Goal: Task Accomplishment & Management: Manage account settings

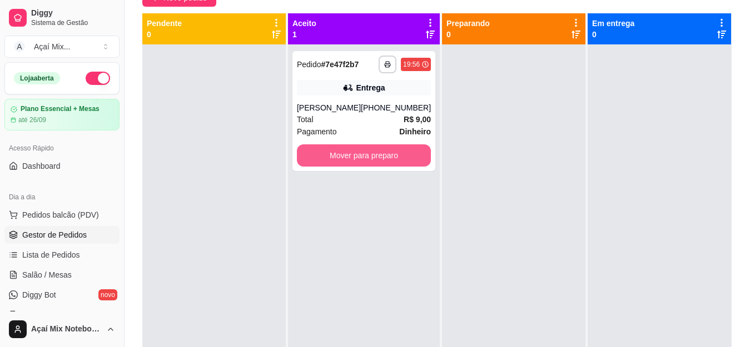
scroll to position [111, 0]
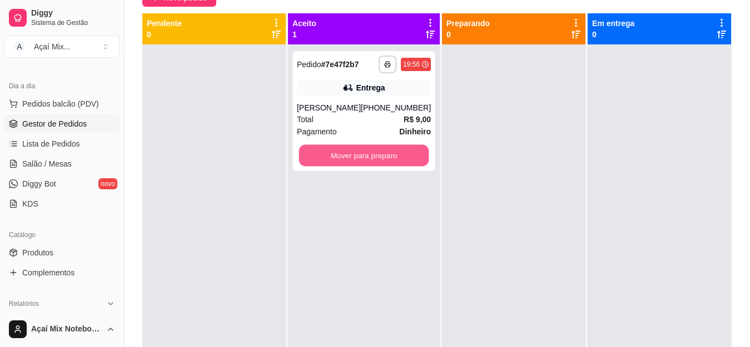
click at [381, 162] on button "Mover para preparo" at bounding box center [364, 156] width 130 height 22
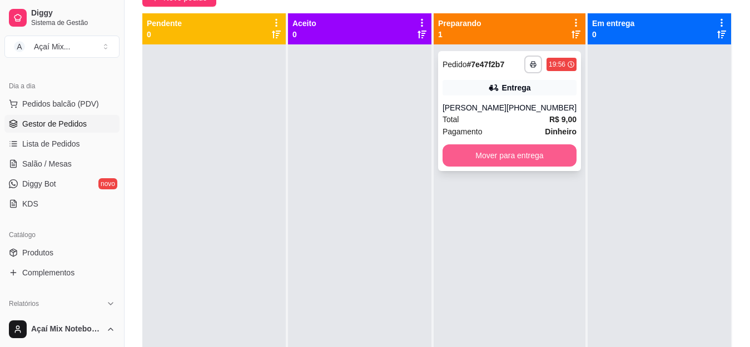
click at [497, 157] on button "Mover para entrega" at bounding box center [509, 155] width 134 height 22
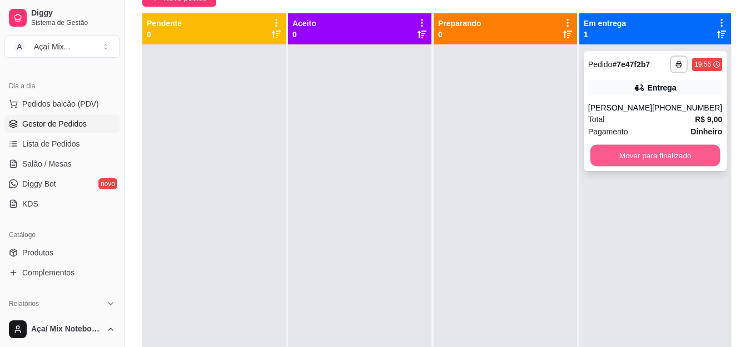
click at [612, 158] on button "Mover para finalizado" at bounding box center [655, 156] width 130 height 22
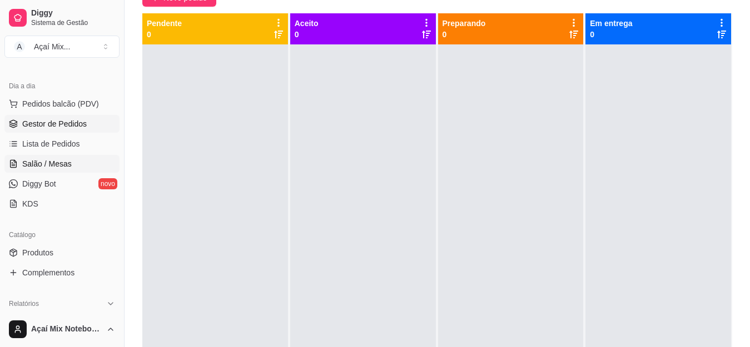
click at [22, 166] on span "Salão / Mesas" at bounding box center [46, 163] width 49 height 11
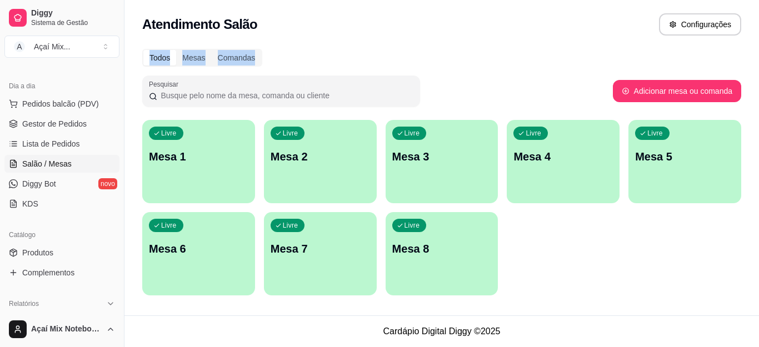
click at [502, 42] on div "Atendimento Salão Configurações Todos Mesas Comandas Pesquisar Adicionar mesa o…" at bounding box center [441, 158] width 635 height 316
click at [189, 185] on div "Livre Mesa 1" at bounding box center [198, 155] width 109 height 68
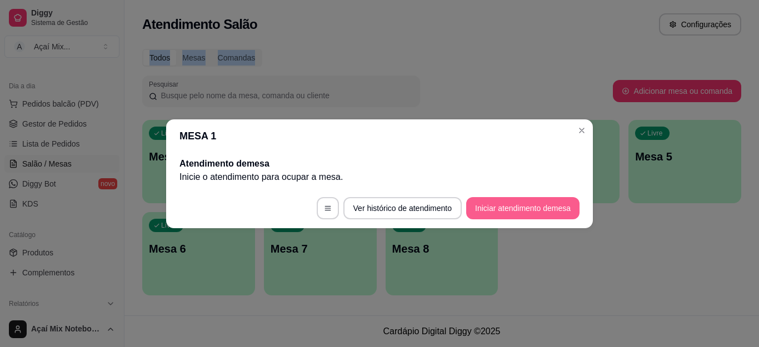
click at [516, 209] on button "Iniciar atendimento de mesa" at bounding box center [522, 208] width 113 height 22
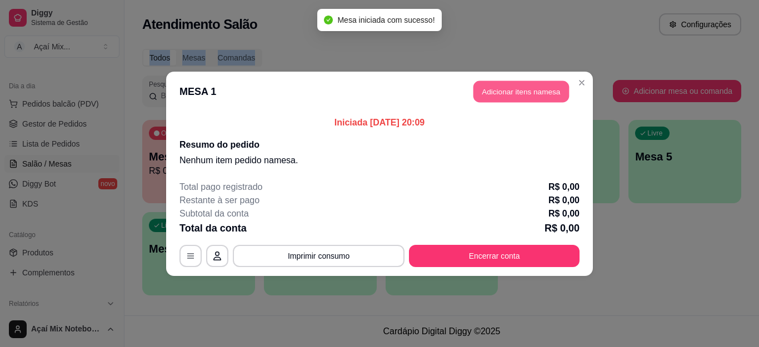
click at [523, 89] on button "Adicionar itens na mesa" at bounding box center [521, 92] width 96 height 22
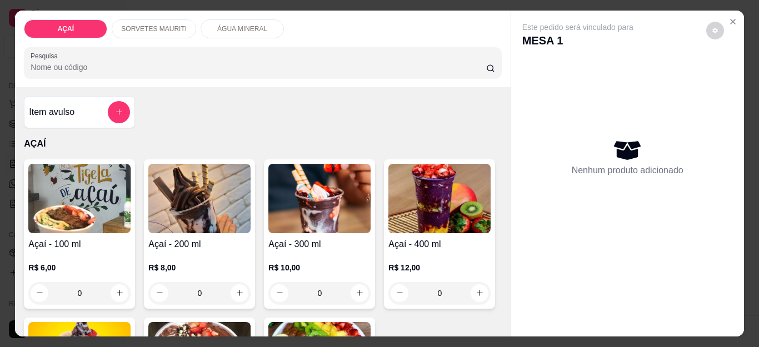
click at [359, 290] on div "0" at bounding box center [319, 293] width 102 height 22
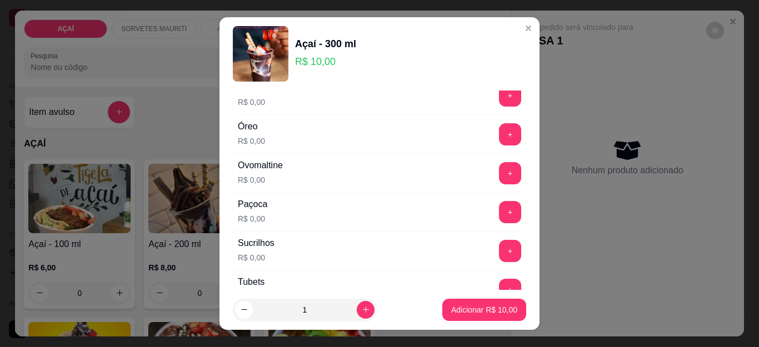
scroll to position [1481, 0]
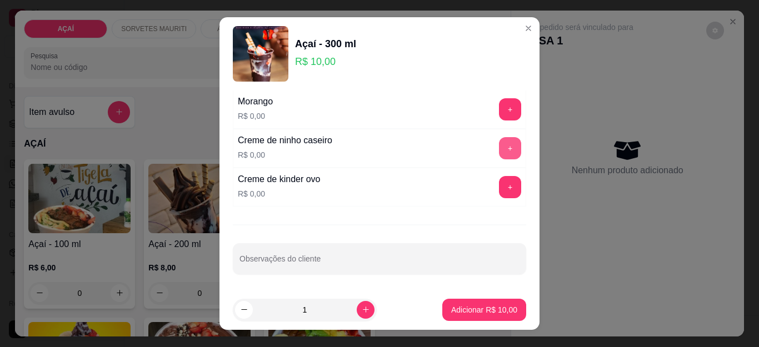
click at [499, 151] on button "+" at bounding box center [510, 148] width 22 height 22
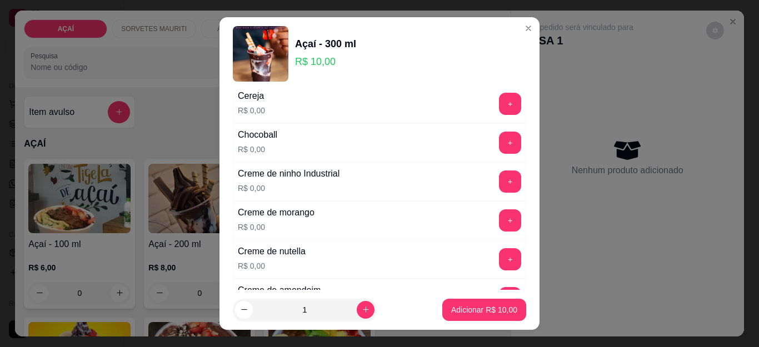
scroll to position [147, 0]
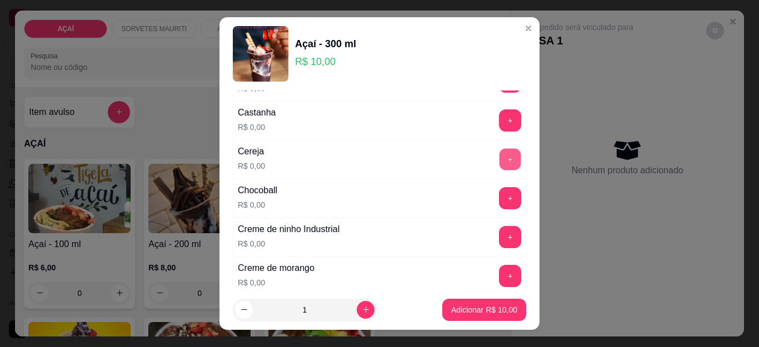
click at [500, 166] on button "+" at bounding box center [511, 160] width 22 height 22
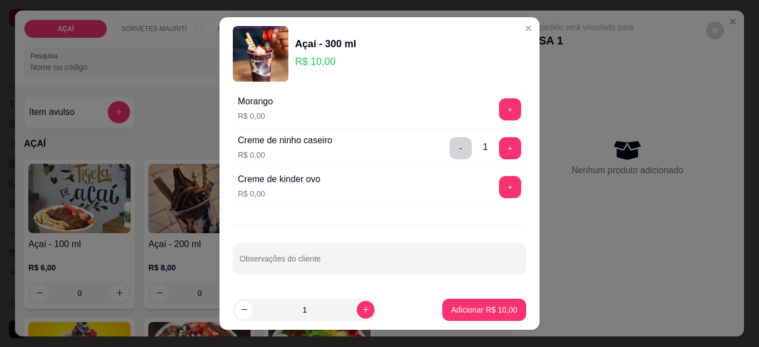
scroll to position [18, 0]
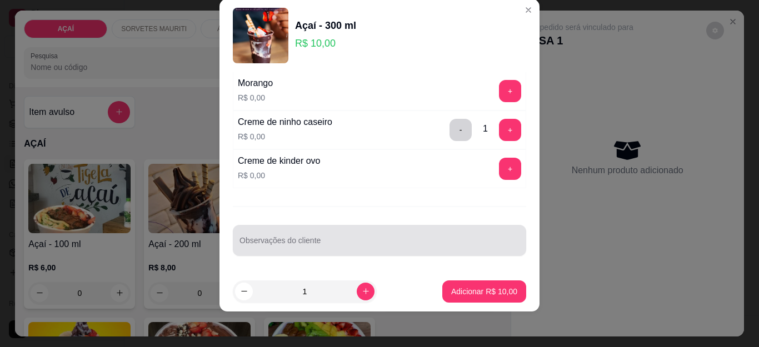
click at [257, 248] on input "Observações do cliente" at bounding box center [379, 244] width 280 height 11
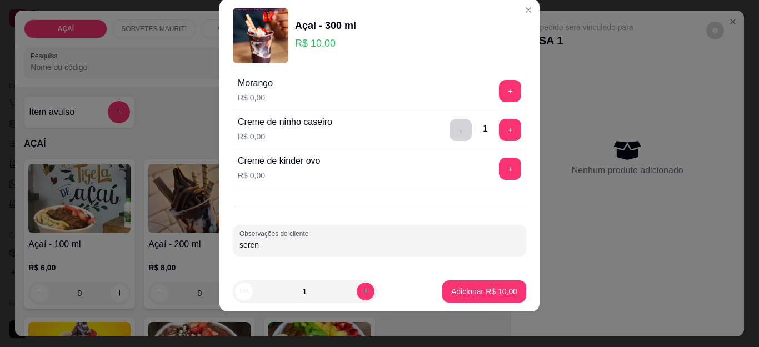
click at [254, 239] on input "seren" at bounding box center [379, 244] width 280 height 11
click at [254, 245] on input "seren" at bounding box center [379, 244] width 280 height 11
type input "s"
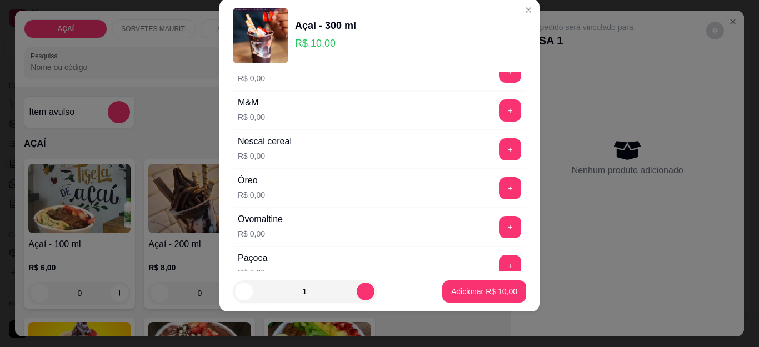
scroll to position [1147, 0]
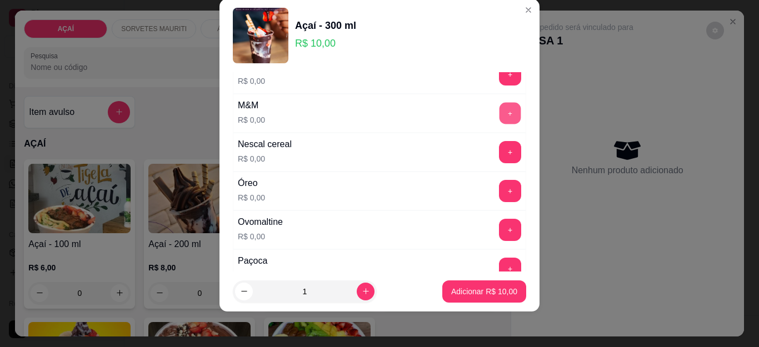
click at [500, 121] on button "+" at bounding box center [511, 114] width 22 height 22
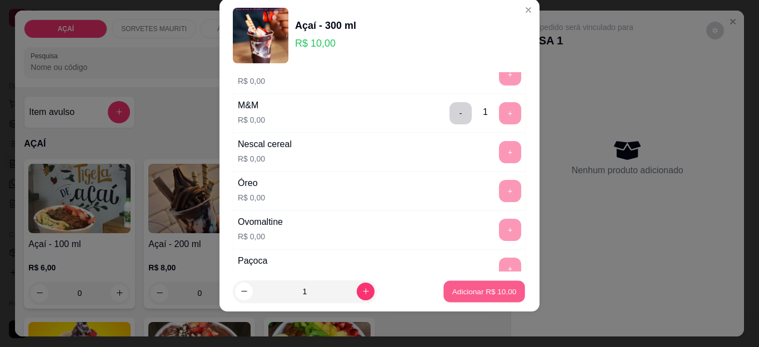
click at [456, 297] on p "Adicionar R$ 10,00" at bounding box center [484, 291] width 64 height 11
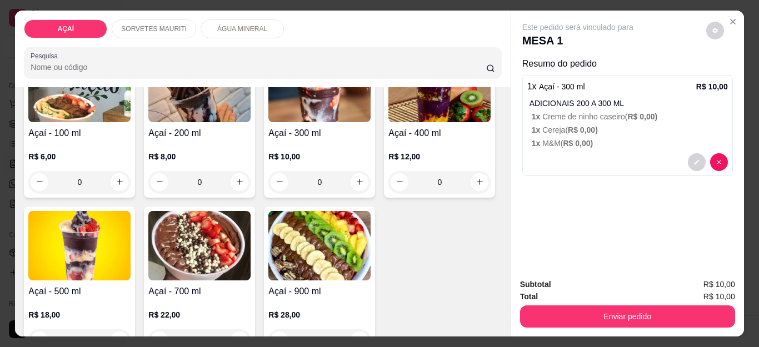
scroll to position [167, 0]
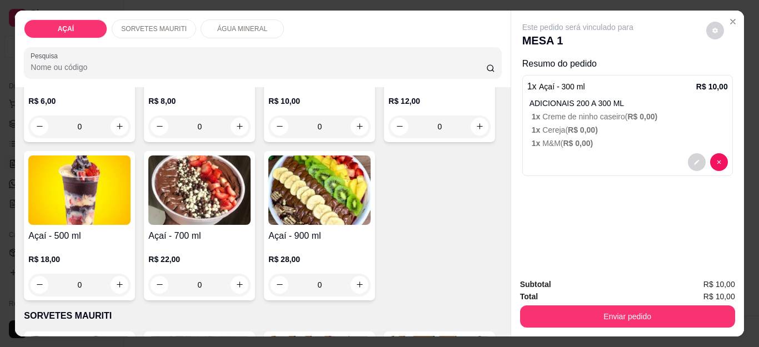
click at [388, 138] on div "0" at bounding box center [439, 127] width 102 height 22
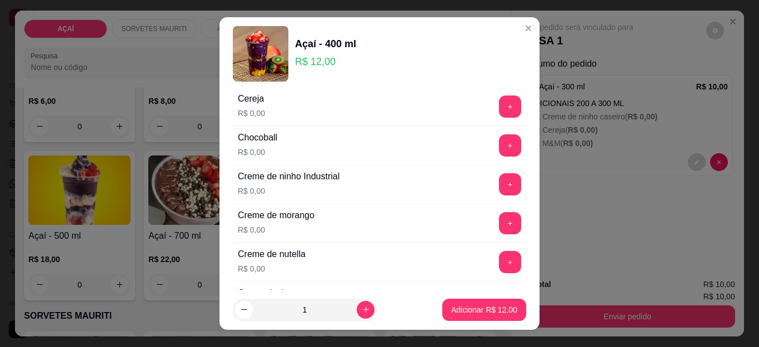
scroll to position [222, 0]
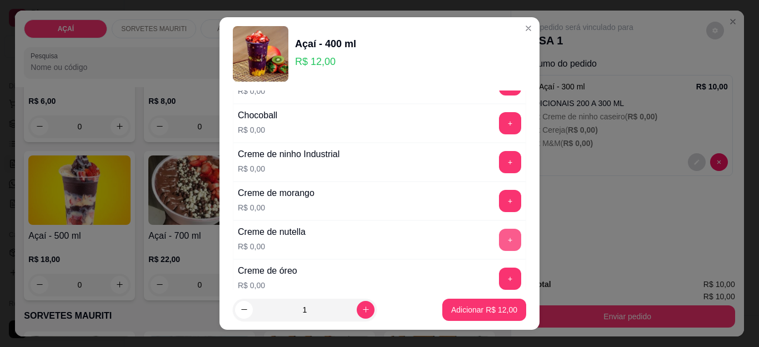
click at [499, 241] on button "+" at bounding box center [510, 240] width 22 height 22
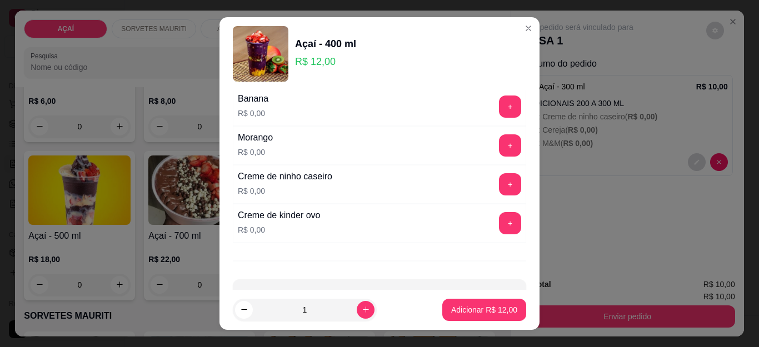
scroll to position [1481, 0]
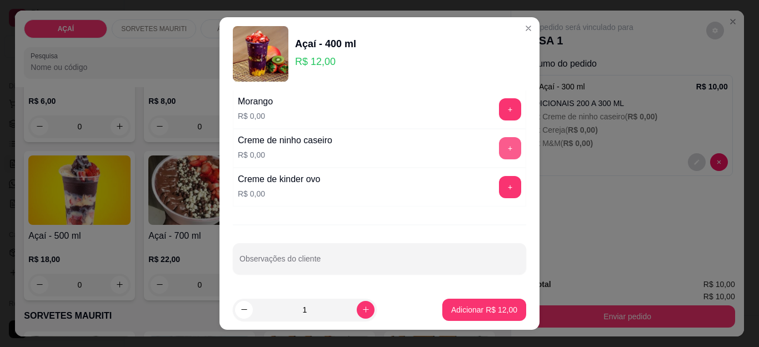
click at [499, 149] on button "+" at bounding box center [510, 148] width 22 height 22
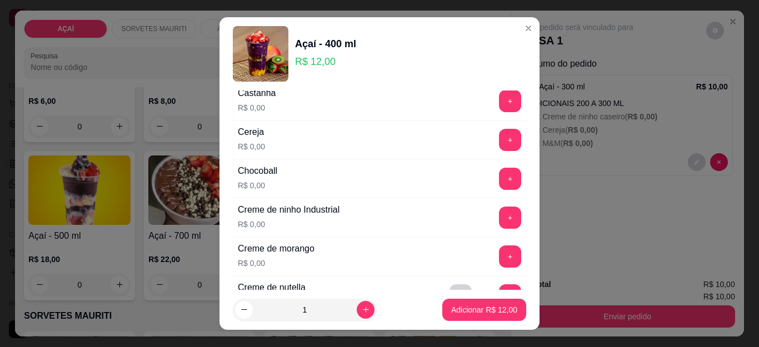
scroll to position [147, 0]
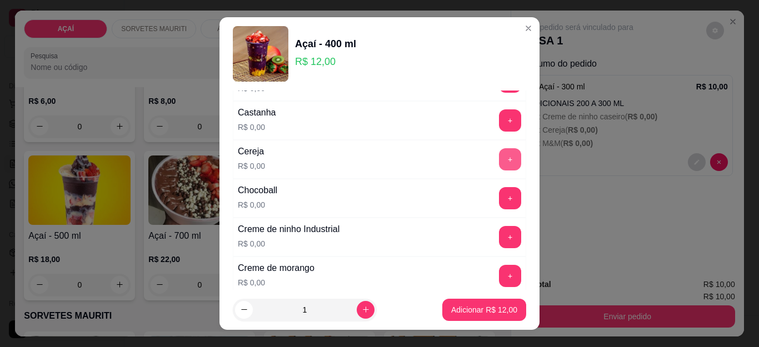
click at [499, 167] on button "+" at bounding box center [510, 159] width 22 height 22
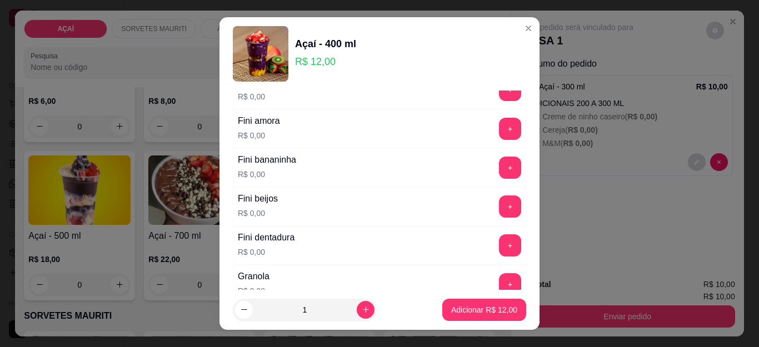
scroll to position [758, 0]
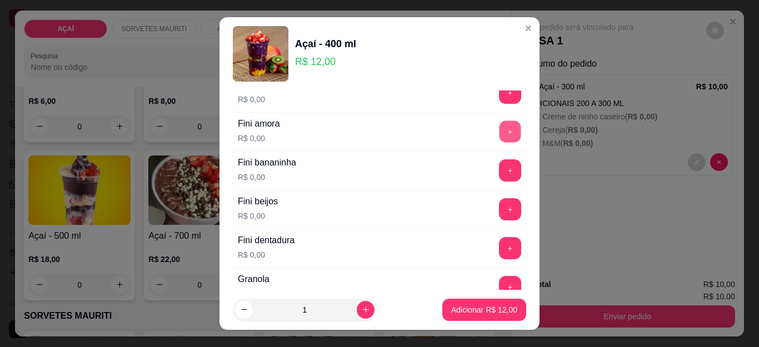
click at [500, 132] on button "+" at bounding box center [511, 132] width 22 height 22
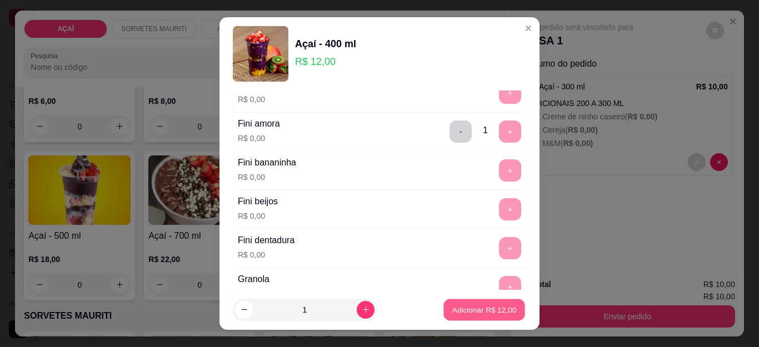
click at [455, 316] on button "Adicionar R$ 12,00" at bounding box center [484, 310] width 82 height 22
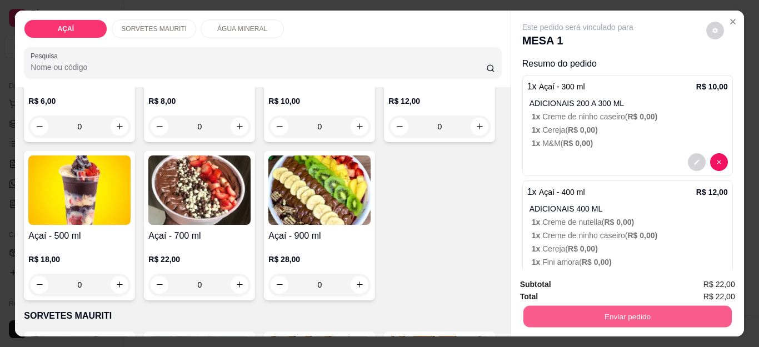
click at [535, 320] on button "Enviar pedido" at bounding box center [627, 317] width 208 height 22
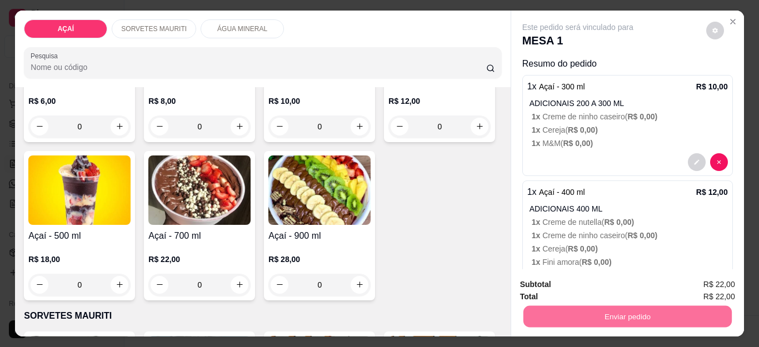
click at [540, 289] on button "Não registrar e enviar pedido" at bounding box center [590, 285] width 116 height 21
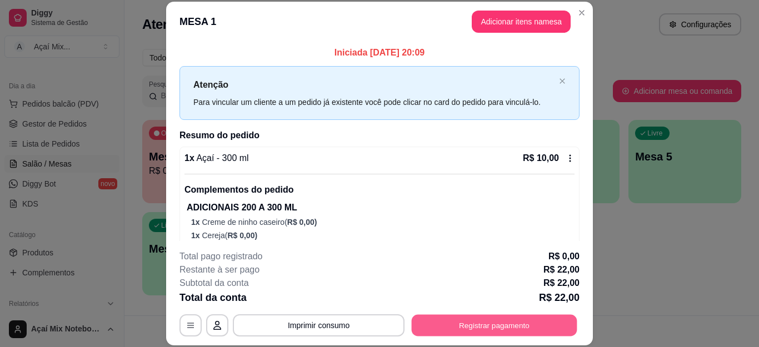
click at [458, 315] on button "Registrar pagamento" at bounding box center [495, 326] width 166 height 22
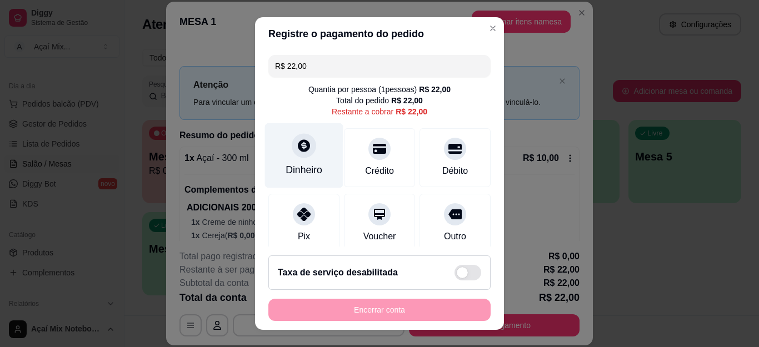
click at [296, 156] on div at bounding box center [304, 146] width 24 height 24
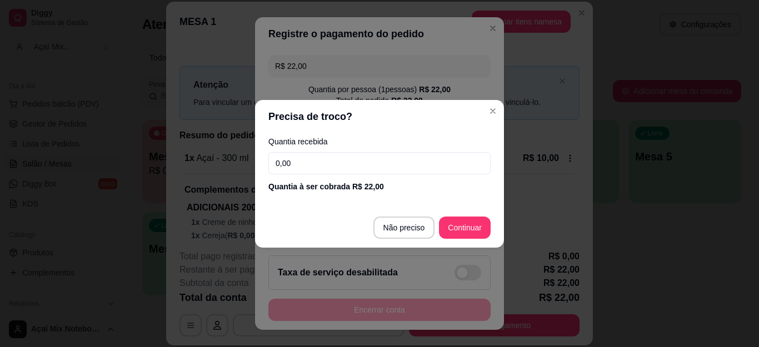
click at [274, 163] on input "0,00" at bounding box center [379, 163] width 222 height 22
click at [284, 162] on input "10,00" at bounding box center [379, 163] width 222 height 22
type input "0,00"
click at [483, 109] on header "Precisa de troco?" at bounding box center [379, 116] width 249 height 33
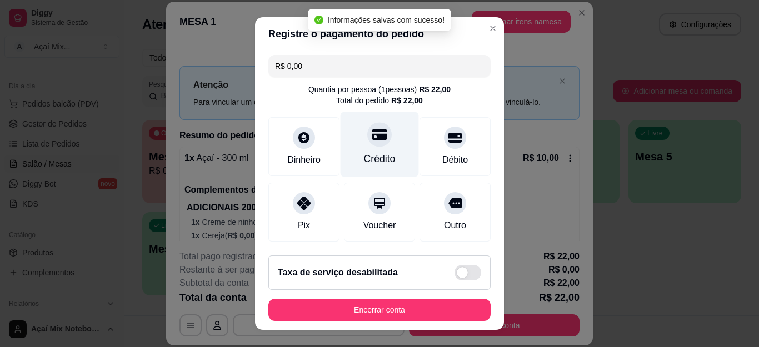
type input "R$ 0,00"
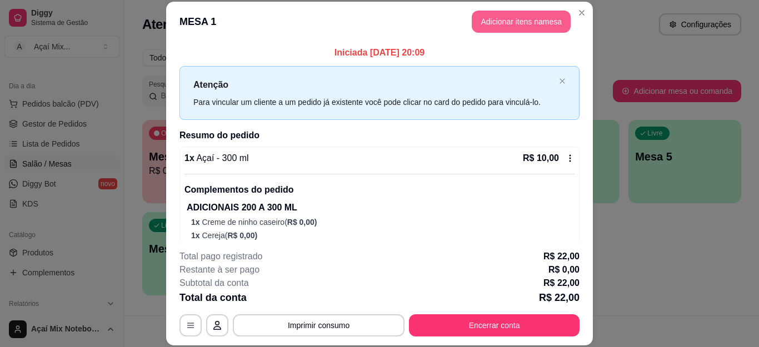
click at [560, 15] on button "Adicionar itens na mesa" at bounding box center [521, 22] width 99 height 22
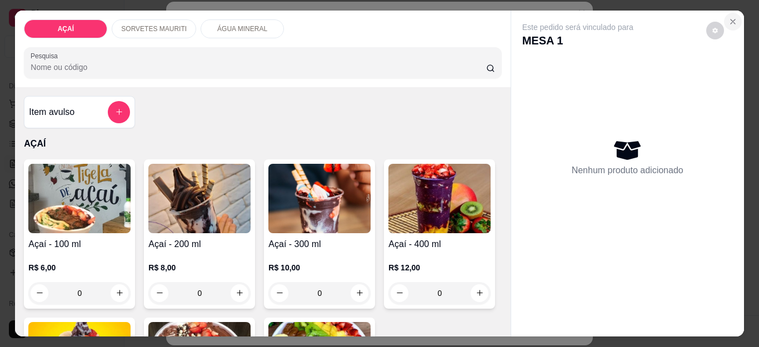
click at [732, 17] on icon "Close" at bounding box center [732, 21] width 9 height 9
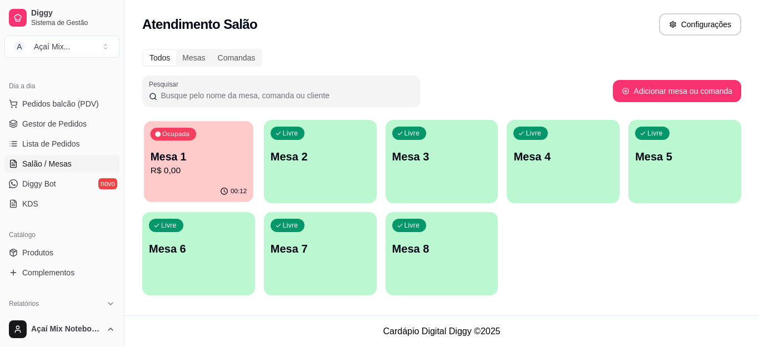
click at [162, 167] on p "R$ 0,00" at bounding box center [199, 170] width 96 height 13
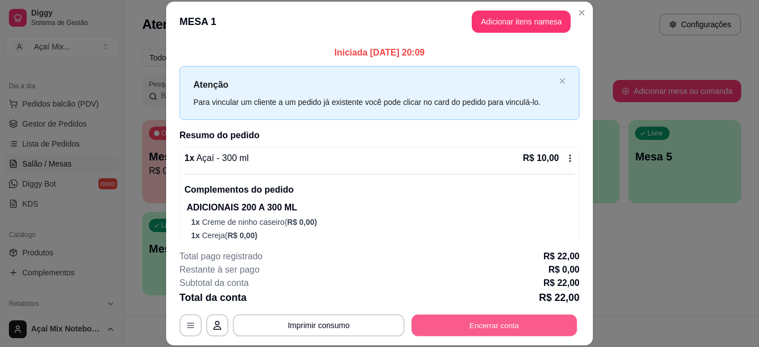
click at [476, 320] on button "Encerrar conta" at bounding box center [495, 326] width 166 height 22
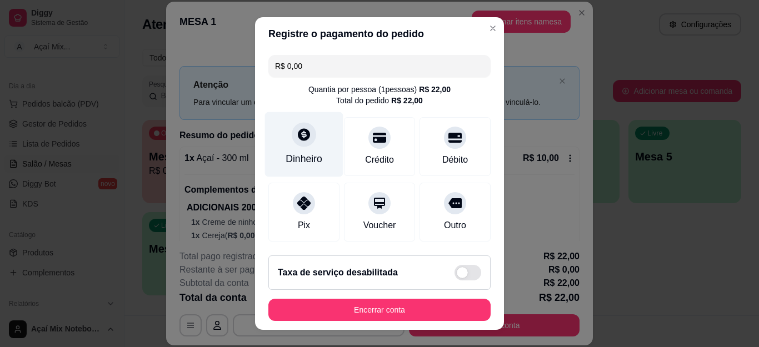
click at [310, 149] on div "Dinheiro" at bounding box center [304, 144] width 78 height 65
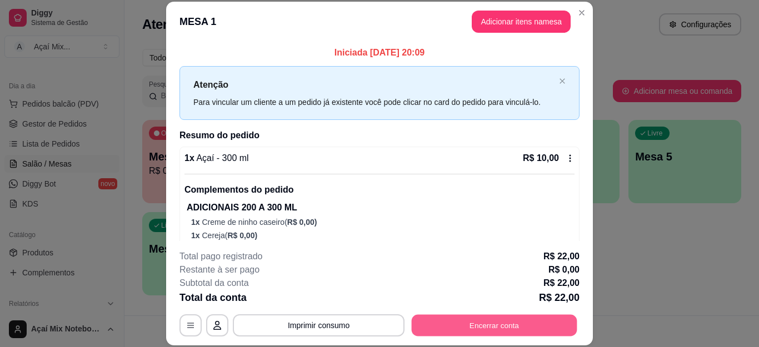
click at [446, 326] on button "Encerrar conta" at bounding box center [495, 326] width 166 height 22
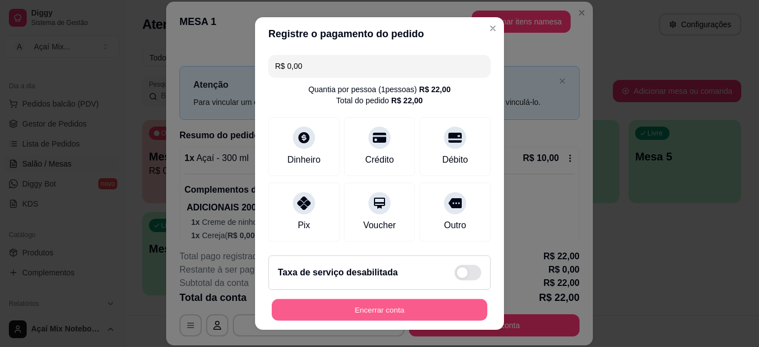
click at [443, 303] on button "Encerrar conta" at bounding box center [380, 310] width 216 height 22
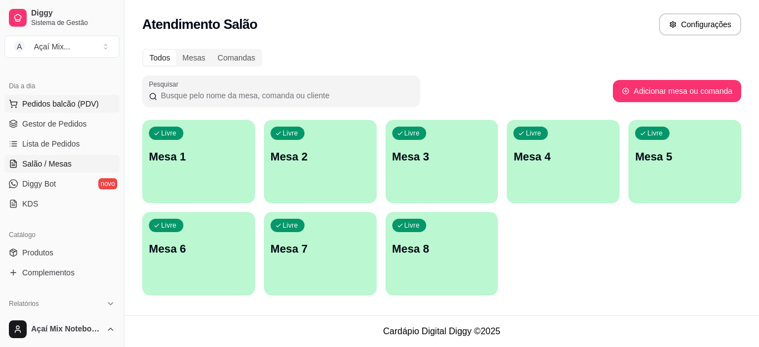
click at [58, 97] on button "Pedidos balcão (PDV)" at bounding box center [61, 104] width 115 height 18
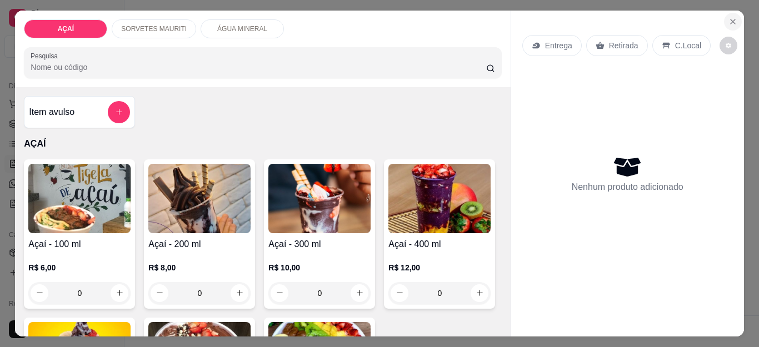
click at [730, 17] on icon "Close" at bounding box center [732, 21] width 9 height 9
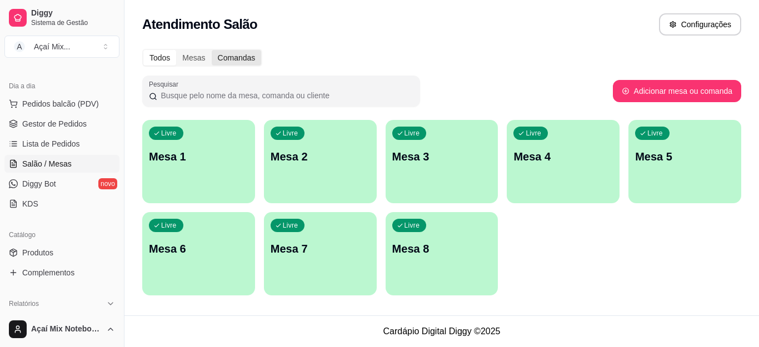
click at [248, 54] on div "Comandas" at bounding box center [237, 58] width 50 height 16
click at [212, 50] on input "Comandas" at bounding box center [212, 50] width 0 height 0
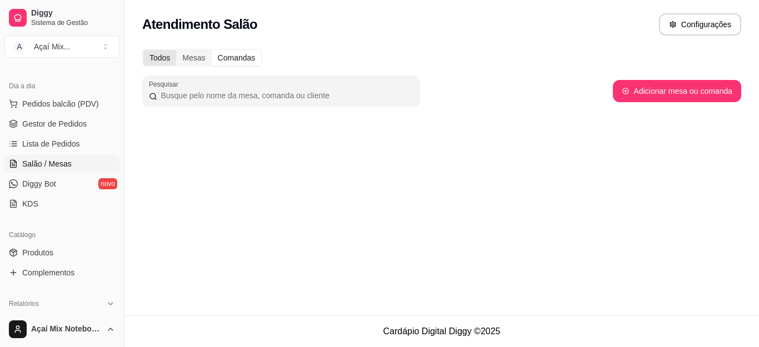
click at [156, 51] on div "Todos" at bounding box center [159, 58] width 33 height 16
click at [143, 50] on input "Todos" at bounding box center [143, 50] width 0 height 0
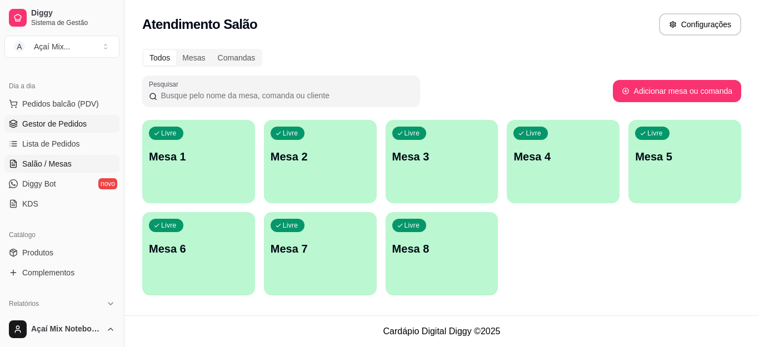
click at [58, 123] on span "Gestor de Pedidos" at bounding box center [54, 123] width 64 height 11
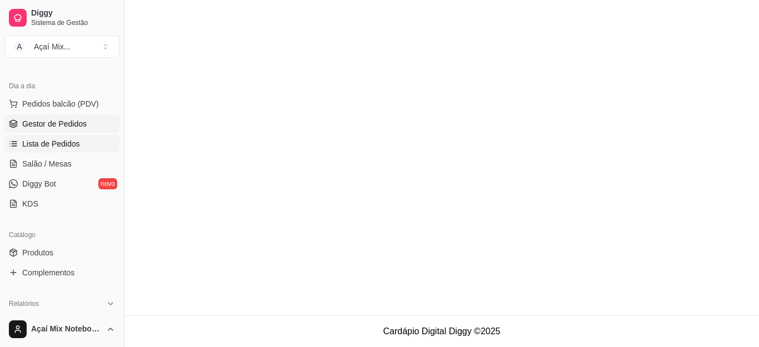
click at [57, 143] on span "Lista de Pedidos" at bounding box center [51, 143] width 58 height 11
click at [38, 167] on span "Salão / Mesas" at bounding box center [46, 163] width 49 height 11
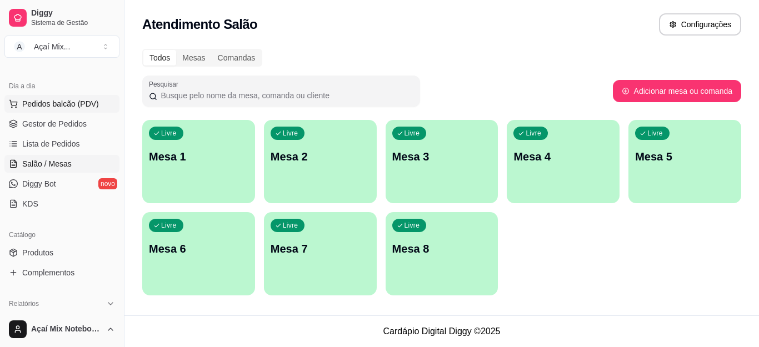
click at [63, 104] on span "Pedidos balcão (PDV)" at bounding box center [60, 103] width 77 height 11
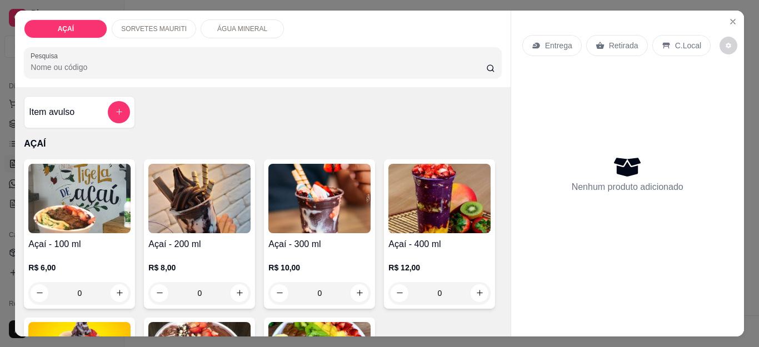
click at [558, 42] on p "Entrega" at bounding box center [558, 45] width 27 height 11
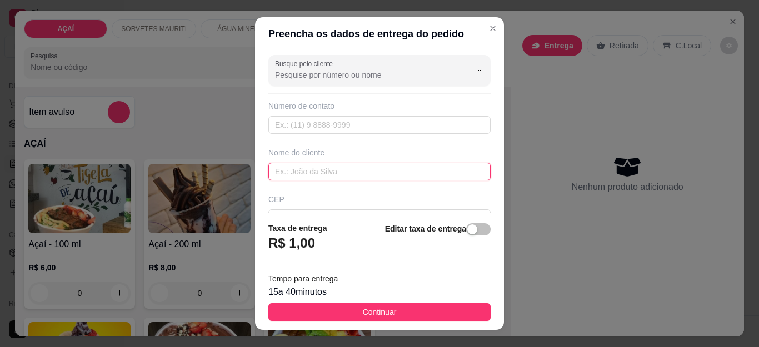
click at [273, 171] on input "text" at bounding box center [379, 172] width 222 height 18
type input "[PERSON_NAME]"
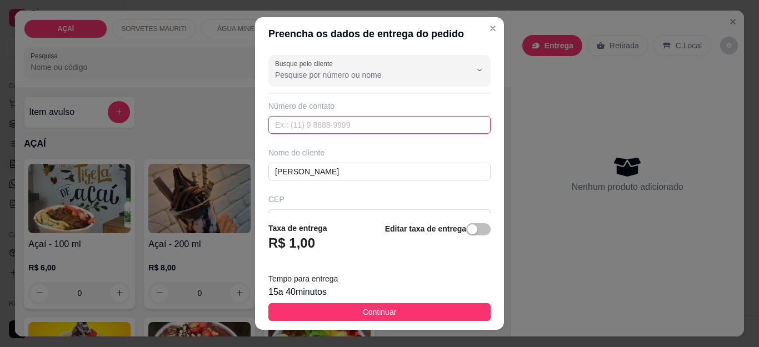
click at [282, 127] on input "text" at bounding box center [379, 125] width 222 height 18
click at [277, 126] on input "5582" at bounding box center [379, 125] width 222 height 18
type input "558281"
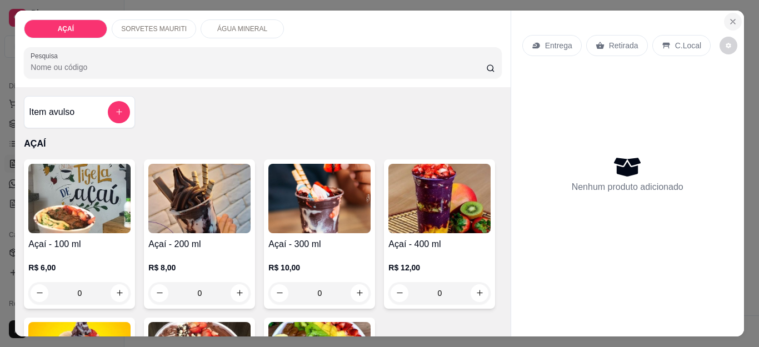
click at [724, 13] on button "Close" at bounding box center [733, 22] width 18 height 18
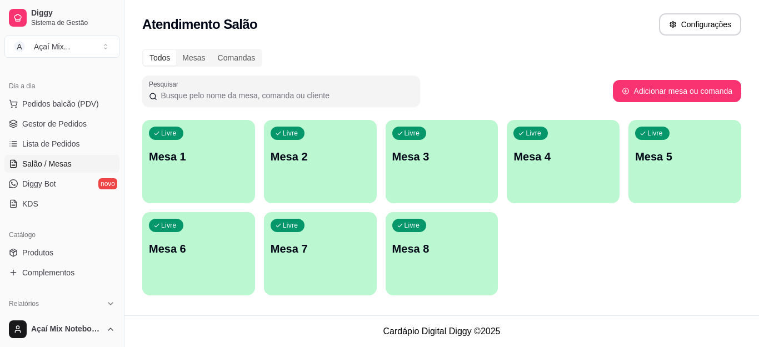
click at [172, 163] on p "Mesa 1" at bounding box center [198, 157] width 99 height 16
